Goal: Check status: Check status

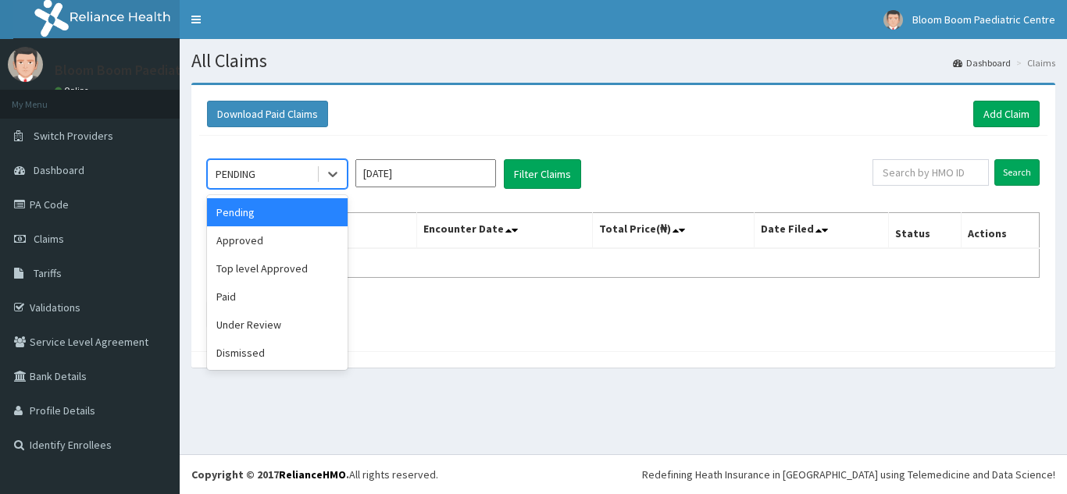
click at [332, 176] on icon at bounding box center [332, 175] width 9 height 5
click at [269, 290] on div "Paid" at bounding box center [277, 297] width 141 height 28
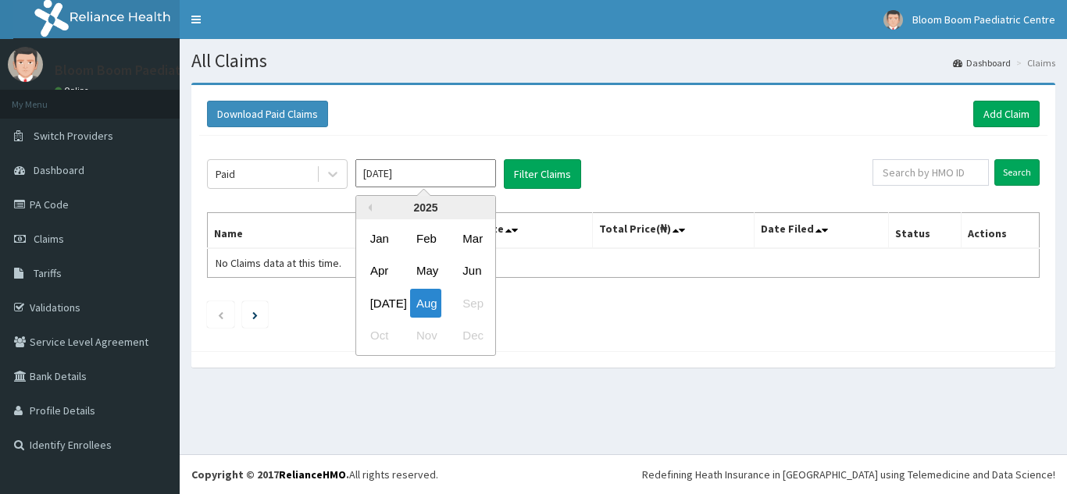
click at [474, 177] on input "[DATE]" at bounding box center [425, 173] width 141 height 28
click at [385, 298] on div "[DATE]" at bounding box center [379, 303] width 31 height 29
type input "[DATE]"
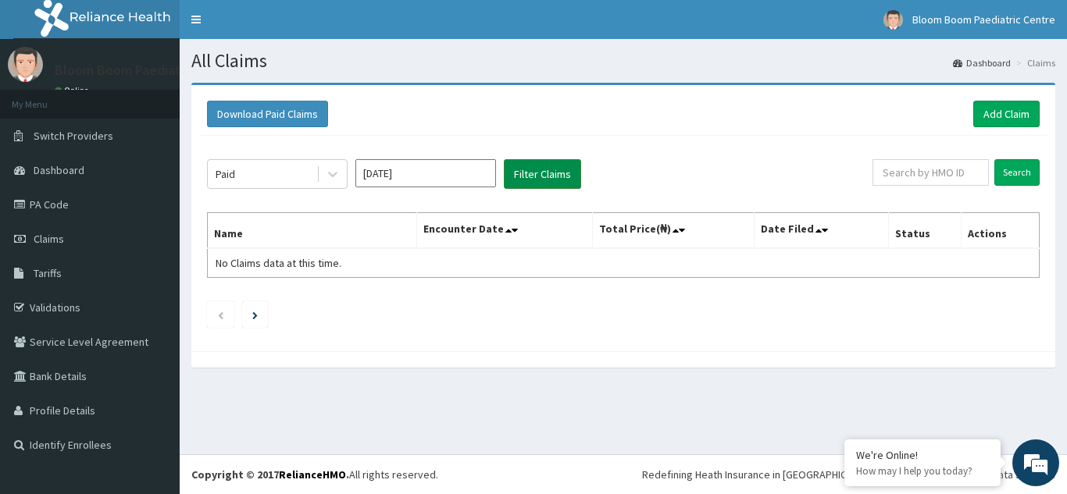
click at [544, 176] on button "Filter Claims" at bounding box center [542, 174] width 77 height 30
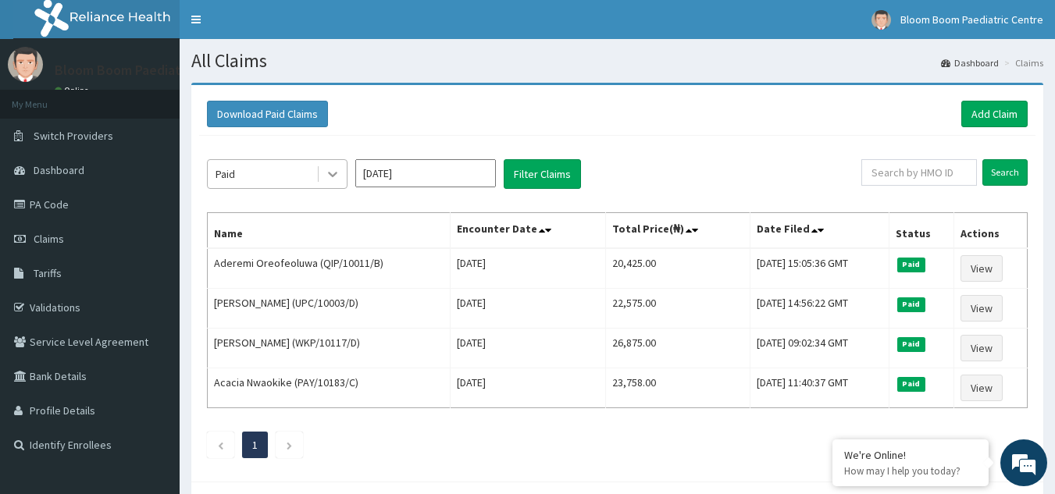
click at [330, 176] on icon at bounding box center [333, 174] width 16 height 16
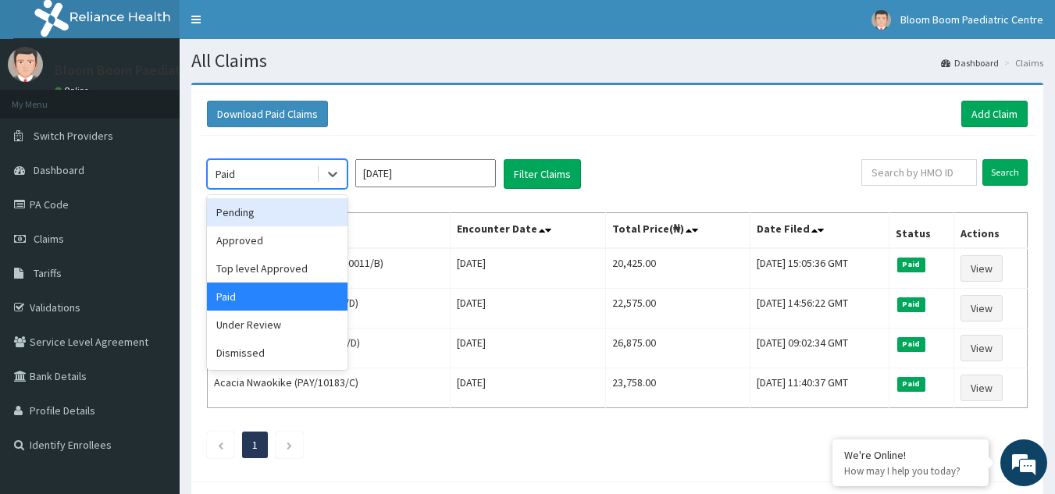
click at [285, 216] on div "Pending" at bounding box center [277, 212] width 141 height 28
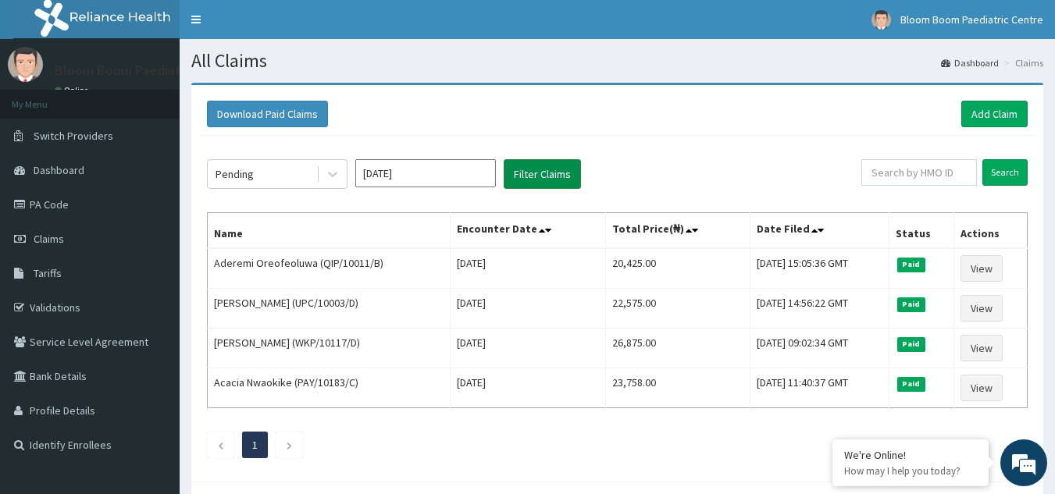
click at [557, 172] on button "Filter Claims" at bounding box center [542, 174] width 77 height 30
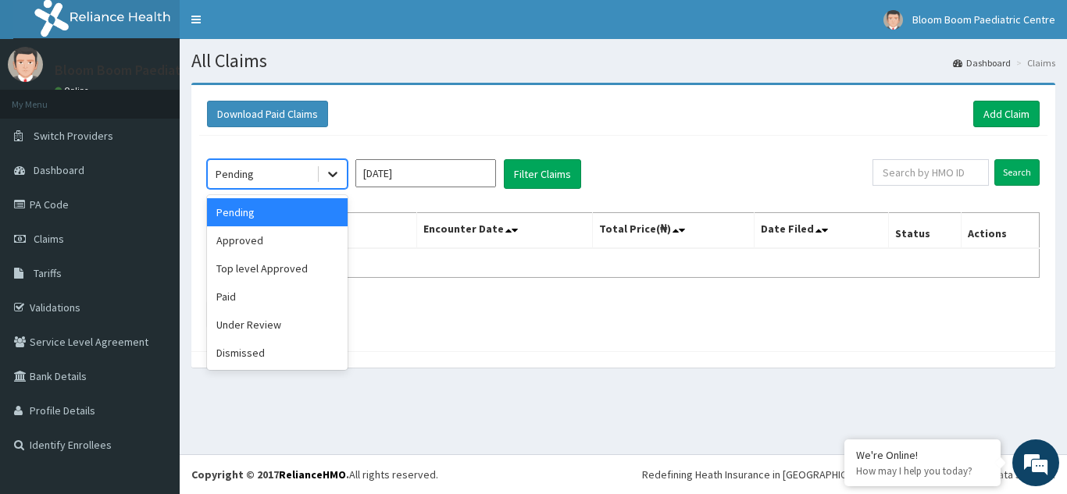
click at [330, 174] on icon at bounding box center [332, 175] width 9 height 5
click at [283, 237] on div "Approved" at bounding box center [277, 240] width 141 height 28
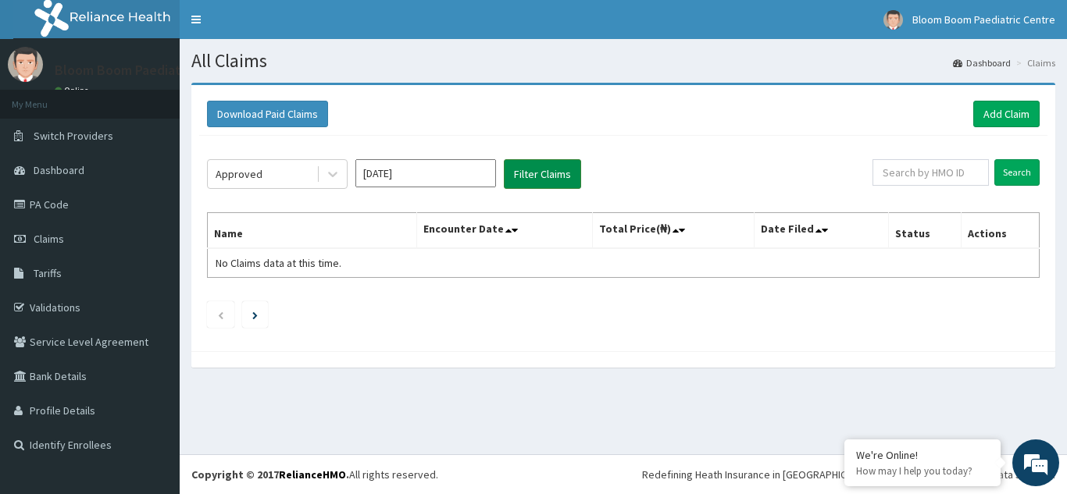
click at [526, 180] on button "Filter Claims" at bounding box center [542, 174] width 77 height 30
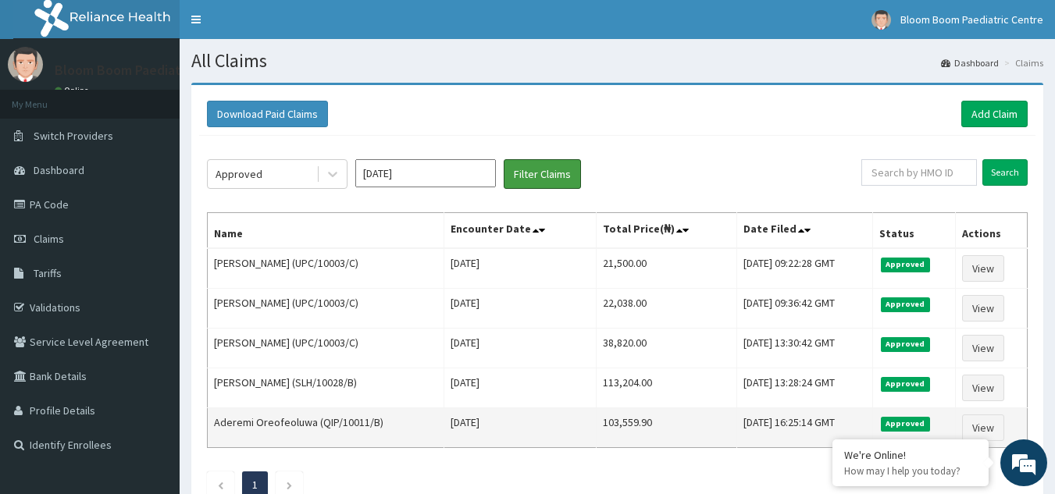
scroll to position [78, 0]
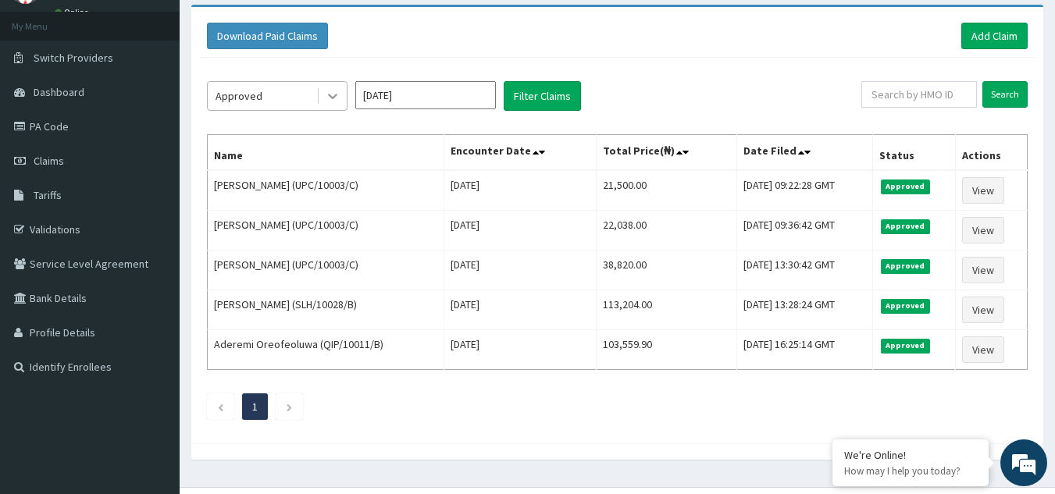
click at [329, 97] on icon at bounding box center [333, 96] width 16 height 16
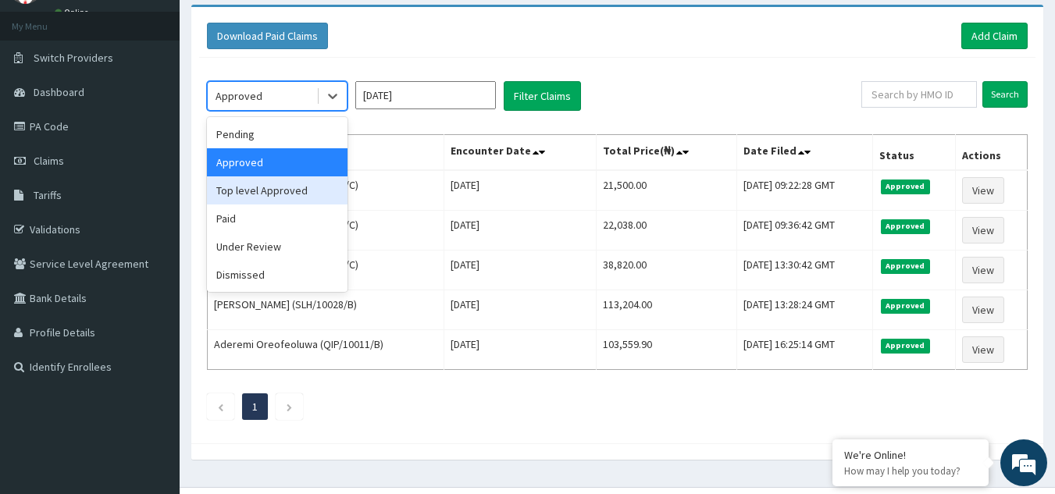
click at [269, 191] on div "Top level Approved" at bounding box center [277, 190] width 141 height 28
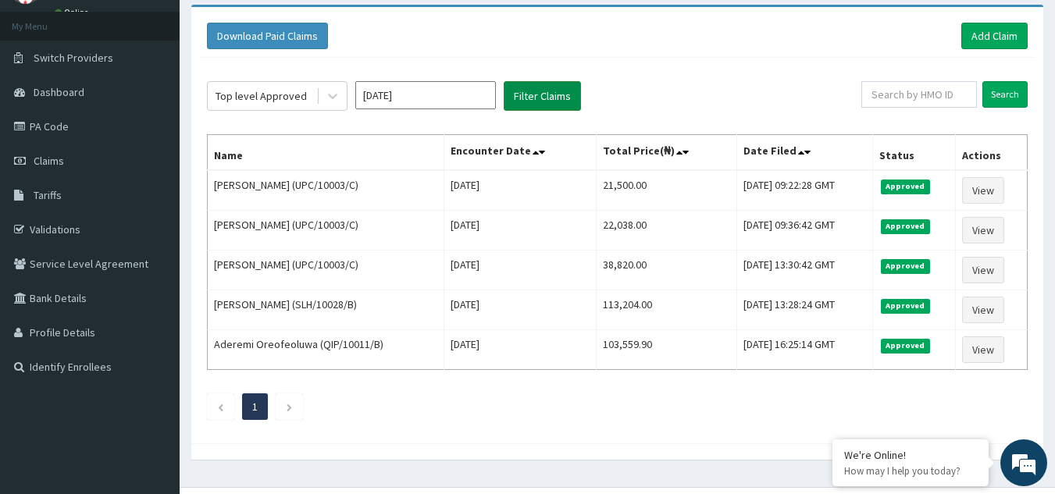
click at [537, 102] on button "Filter Claims" at bounding box center [542, 96] width 77 height 30
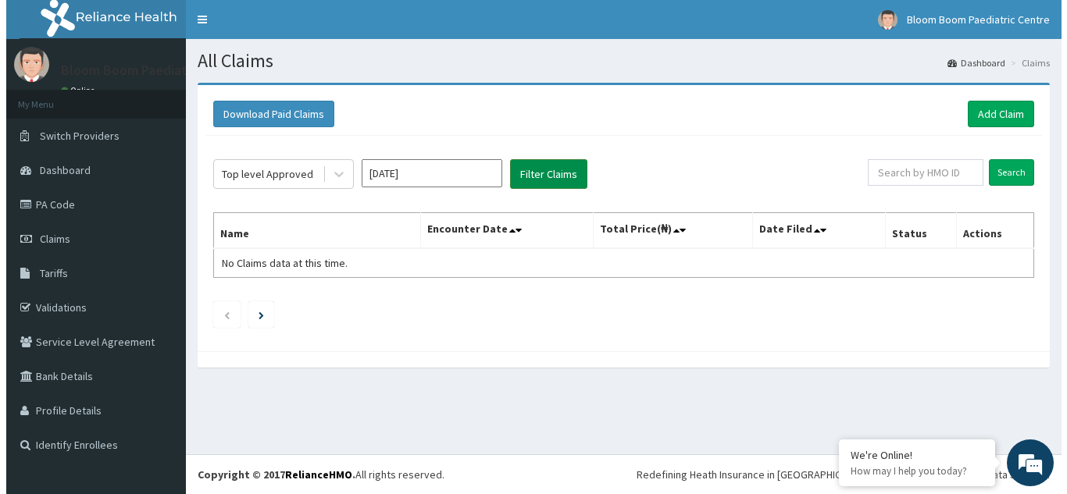
scroll to position [0, 0]
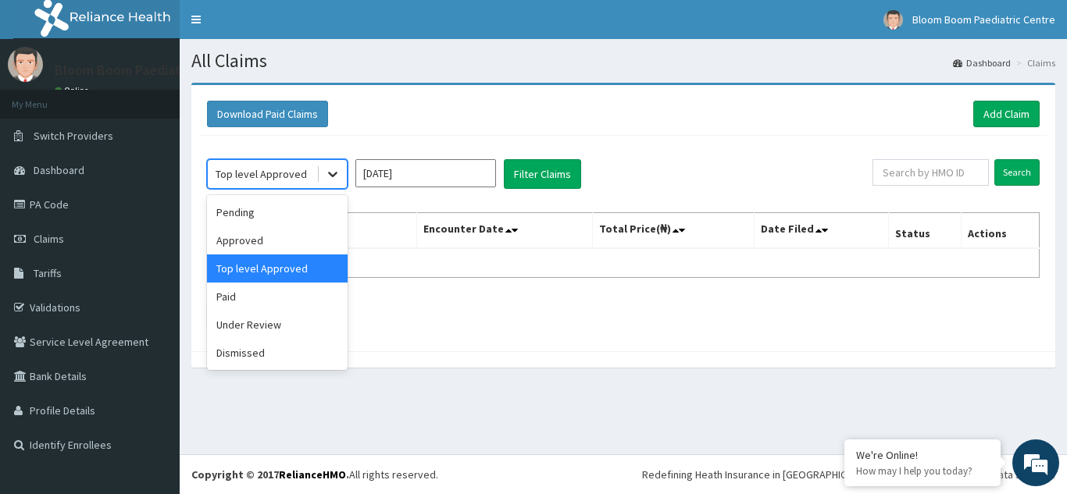
click at [330, 177] on icon at bounding box center [333, 174] width 16 height 16
click at [280, 326] on div "Under Review" at bounding box center [277, 325] width 141 height 28
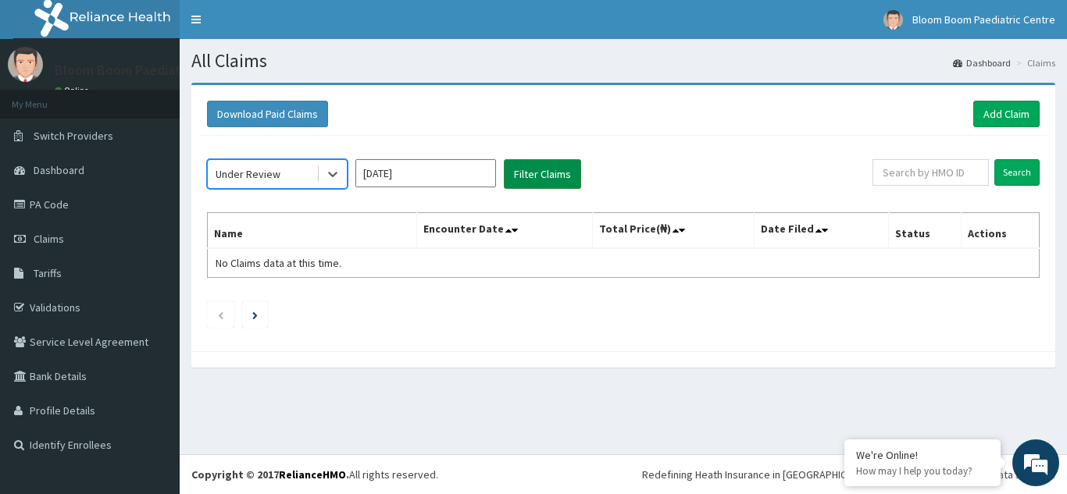
click at [555, 173] on button "Filter Claims" at bounding box center [542, 174] width 77 height 30
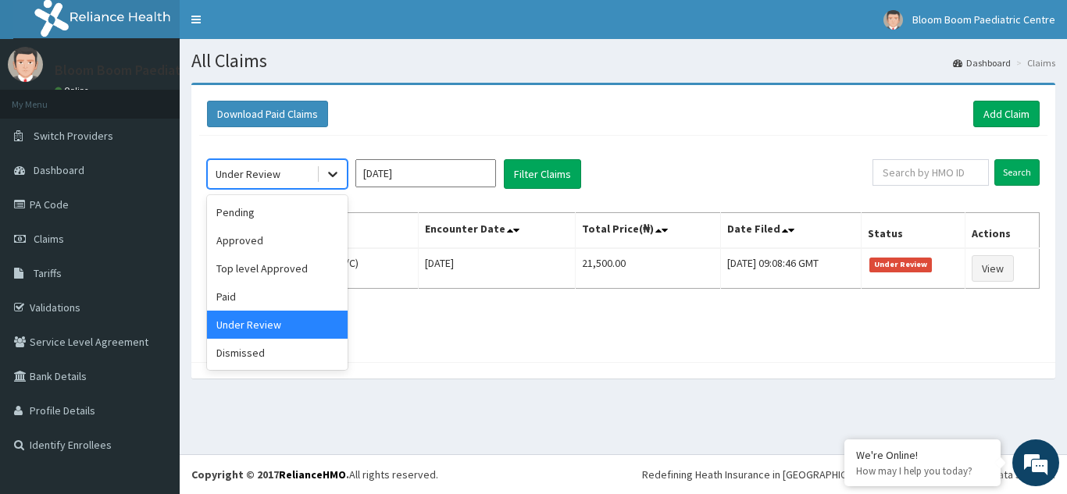
click at [335, 176] on icon at bounding box center [333, 174] width 16 height 16
click at [262, 342] on div "Dismissed" at bounding box center [277, 353] width 141 height 28
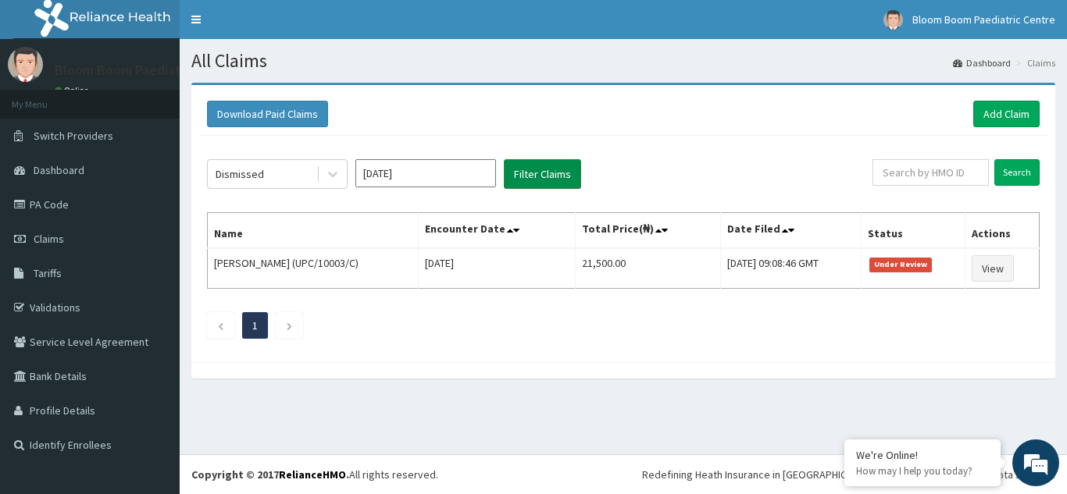
click at [534, 172] on button "Filter Claims" at bounding box center [542, 174] width 77 height 30
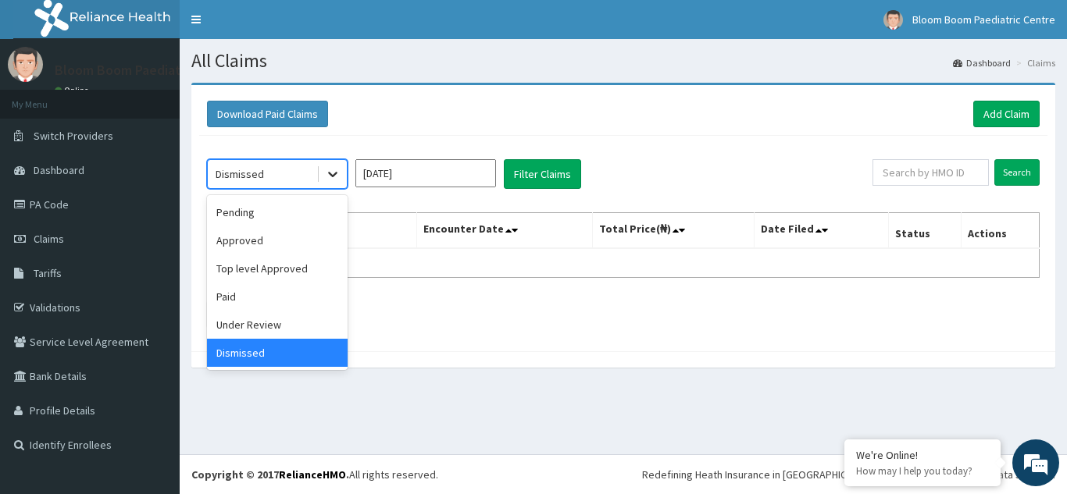
click at [334, 174] on icon at bounding box center [332, 175] width 9 height 5
click at [264, 328] on div "Under Review" at bounding box center [277, 325] width 141 height 28
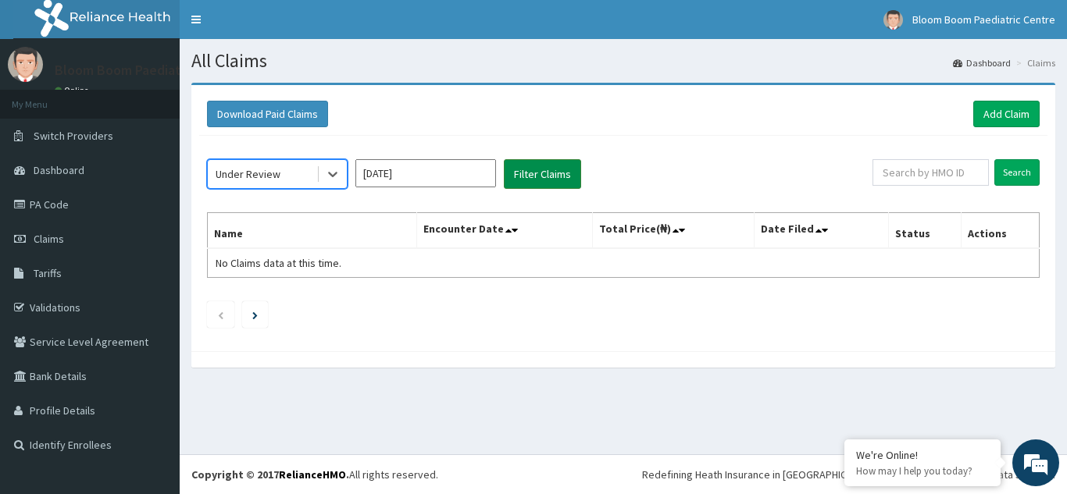
click at [551, 173] on button "Filter Claims" at bounding box center [542, 174] width 77 height 30
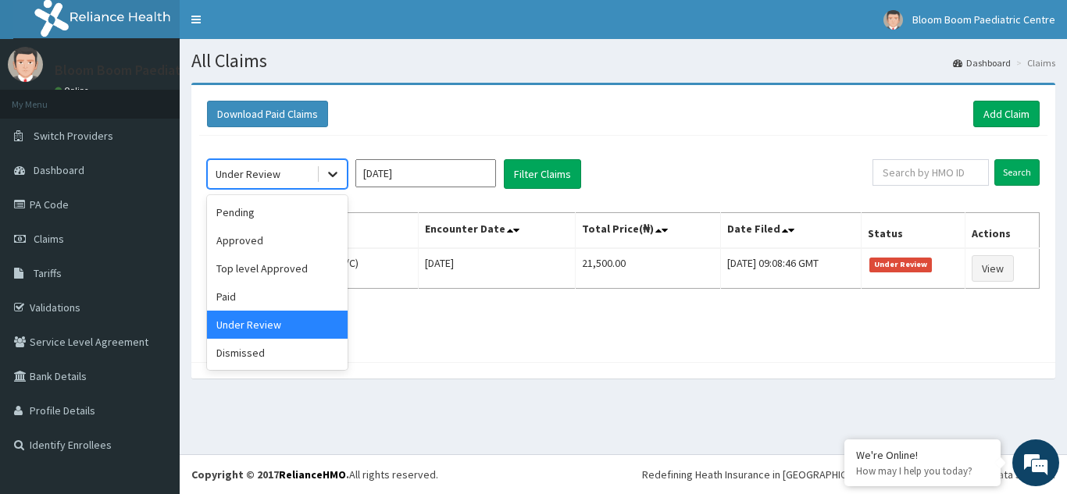
click at [337, 173] on icon at bounding box center [333, 174] width 16 height 16
click at [248, 304] on div "Paid" at bounding box center [277, 297] width 141 height 28
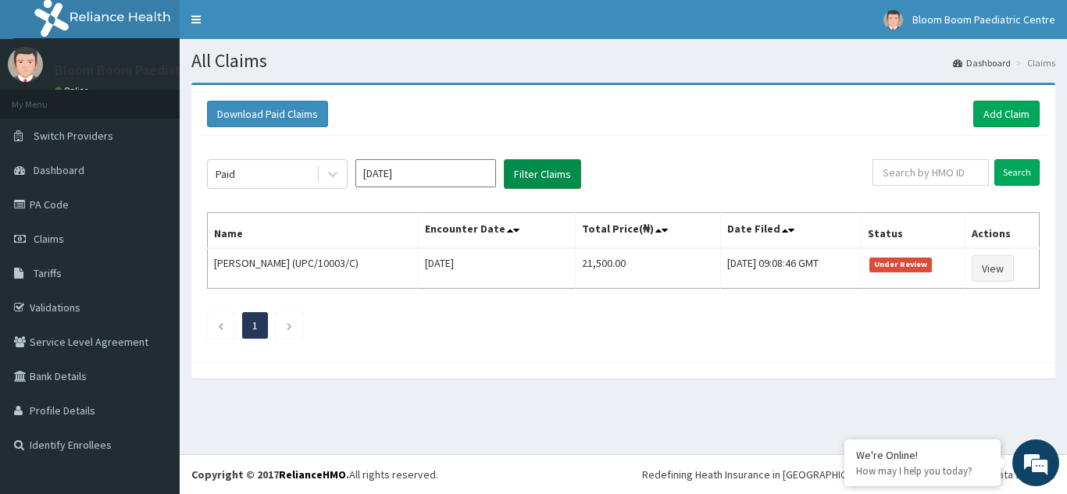
click at [534, 183] on button "Filter Claims" at bounding box center [542, 174] width 77 height 30
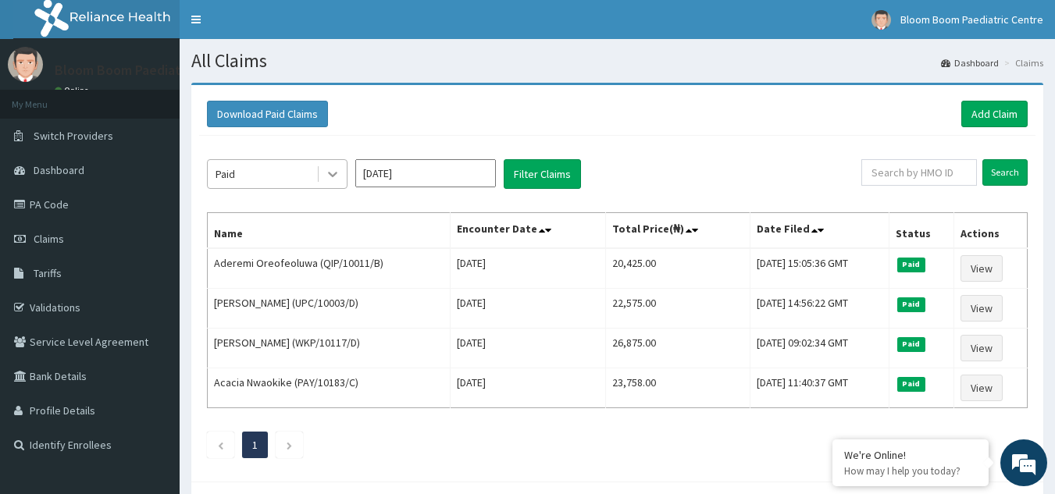
click at [338, 180] on icon at bounding box center [333, 174] width 16 height 16
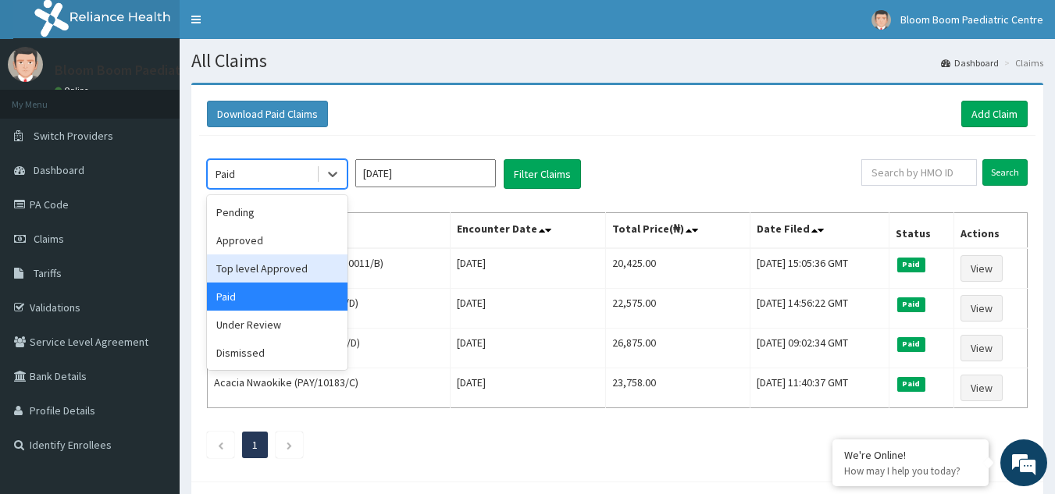
click at [301, 274] on div "Top level Approved" at bounding box center [277, 269] width 141 height 28
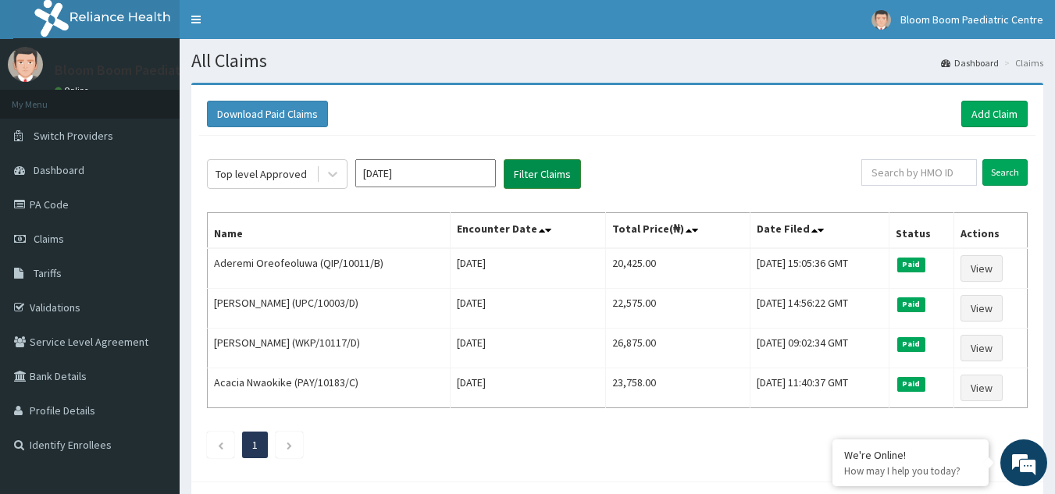
click at [539, 177] on button "Filter Claims" at bounding box center [542, 174] width 77 height 30
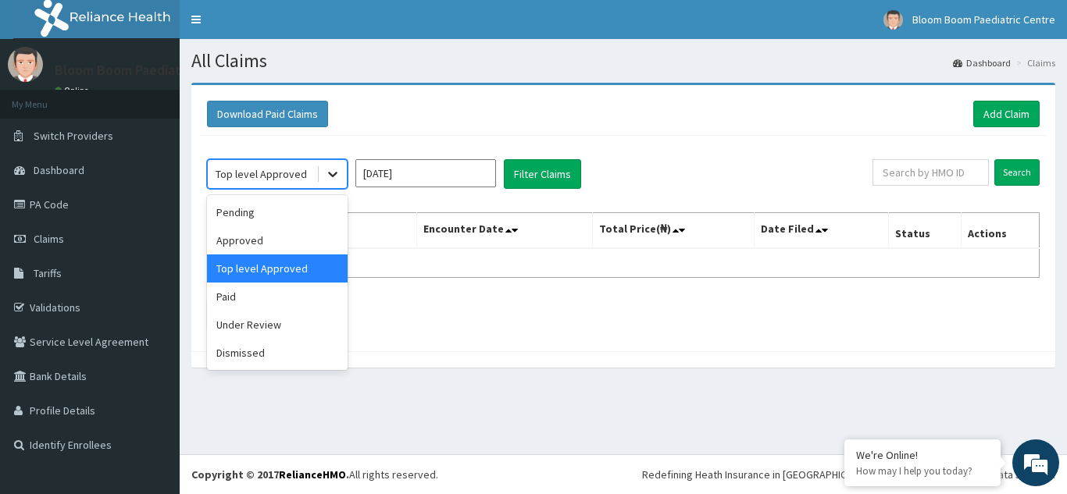
click at [334, 179] on icon at bounding box center [333, 174] width 16 height 16
click at [299, 241] on div "Approved" at bounding box center [277, 240] width 141 height 28
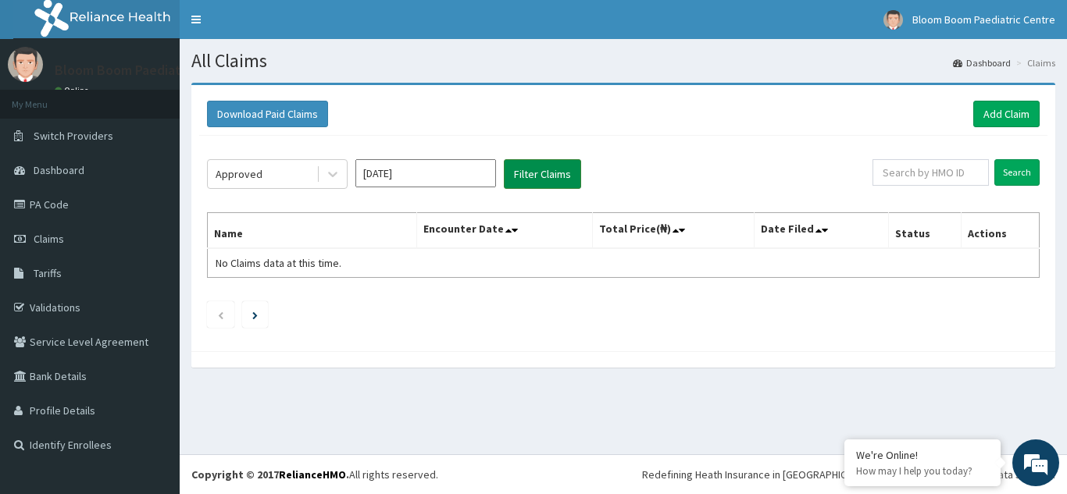
click at [531, 180] on button "Filter Claims" at bounding box center [542, 174] width 77 height 30
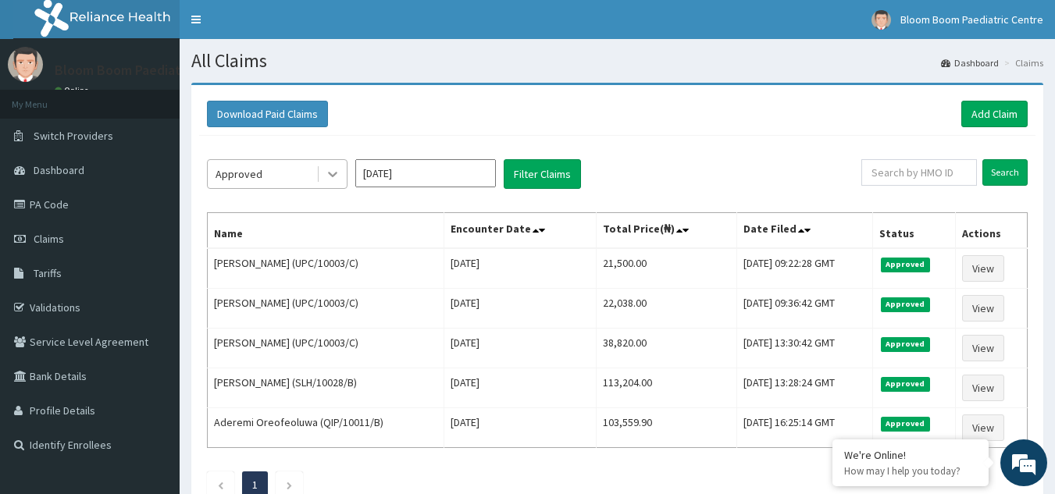
click at [326, 173] on icon at bounding box center [333, 174] width 16 height 16
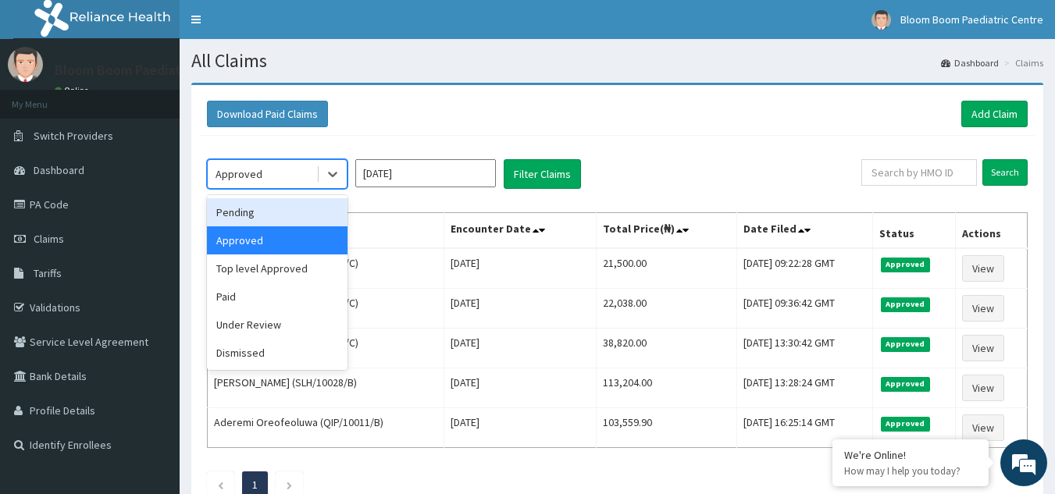
click at [293, 212] on div "Pending" at bounding box center [277, 212] width 141 height 28
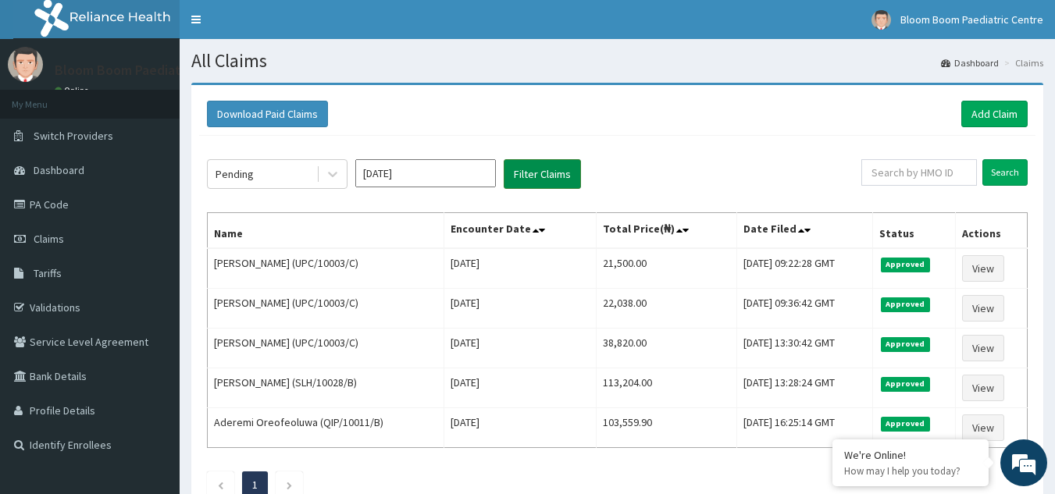
click at [575, 173] on button "Filter Claims" at bounding box center [542, 174] width 77 height 30
